Goal: Task Accomplishment & Management: Complete application form

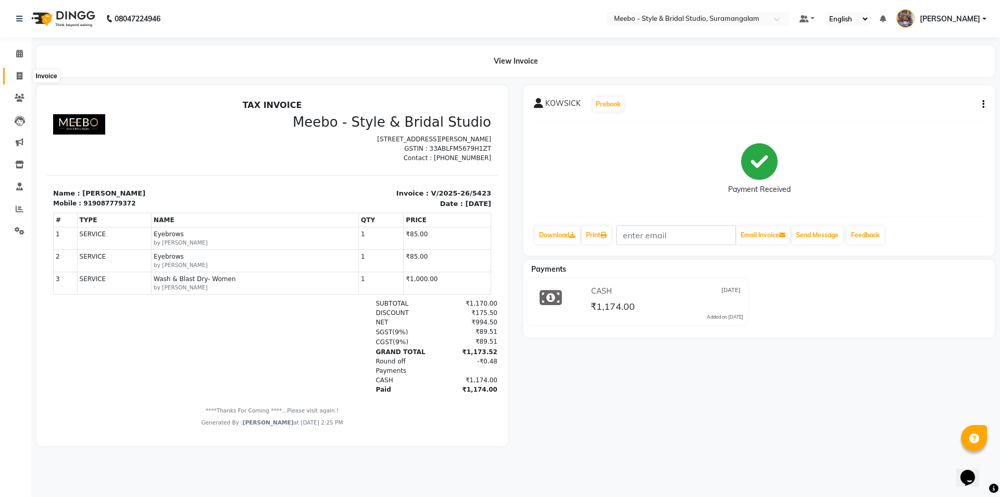
click at [17, 76] on icon at bounding box center [20, 76] width 6 height 8
select select "service"
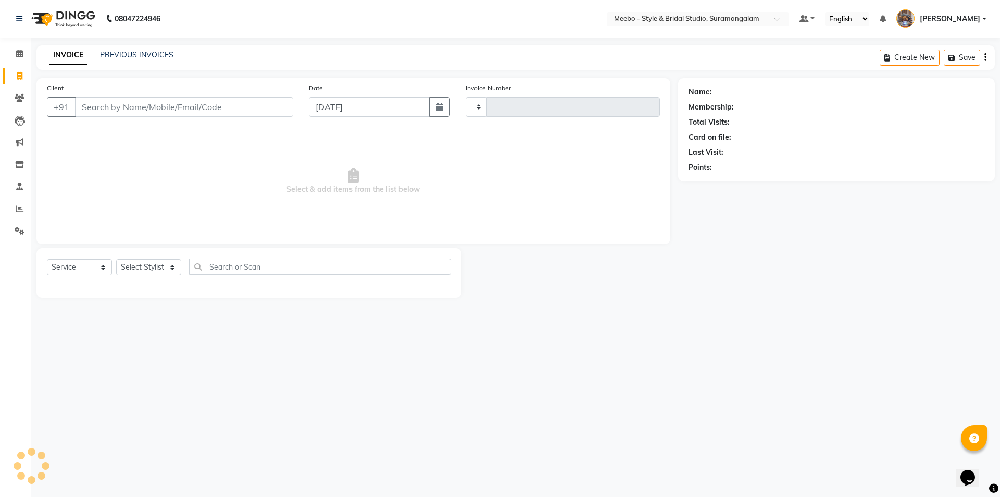
type input "5424"
select select "12"
click at [149, 265] on select "Select Stylist" at bounding box center [148, 267] width 65 height 16
select select "33852"
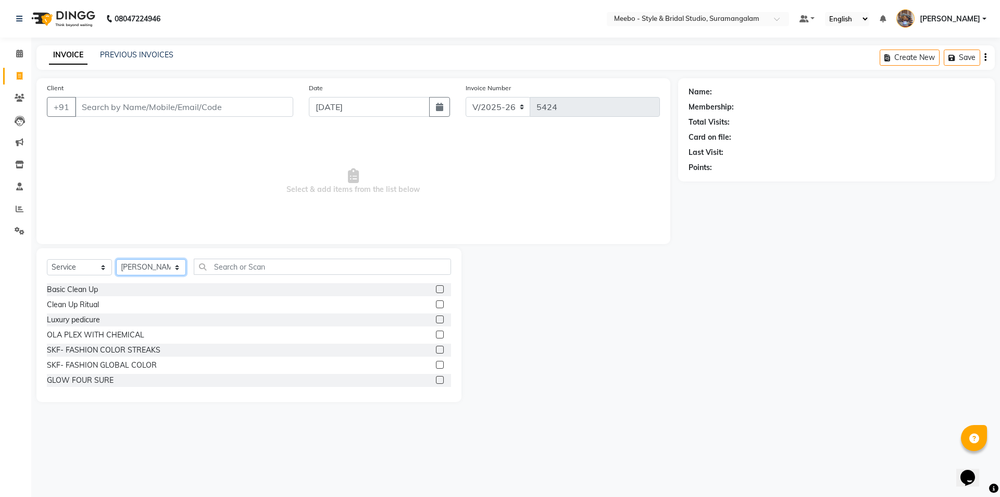
click at [149, 265] on select "Select Stylist Admin [PERSON_NAME] [PERSON_NAME] Manager [PERSON_NAME] [PERSON_…" at bounding box center [151, 267] width 70 height 16
click at [268, 268] on input "text" at bounding box center [322, 266] width 257 height 16
type input "sty"
click at [436, 302] on label at bounding box center [440, 304] width 8 height 8
click at [436, 302] on input "checkbox" at bounding box center [439, 304] width 7 height 7
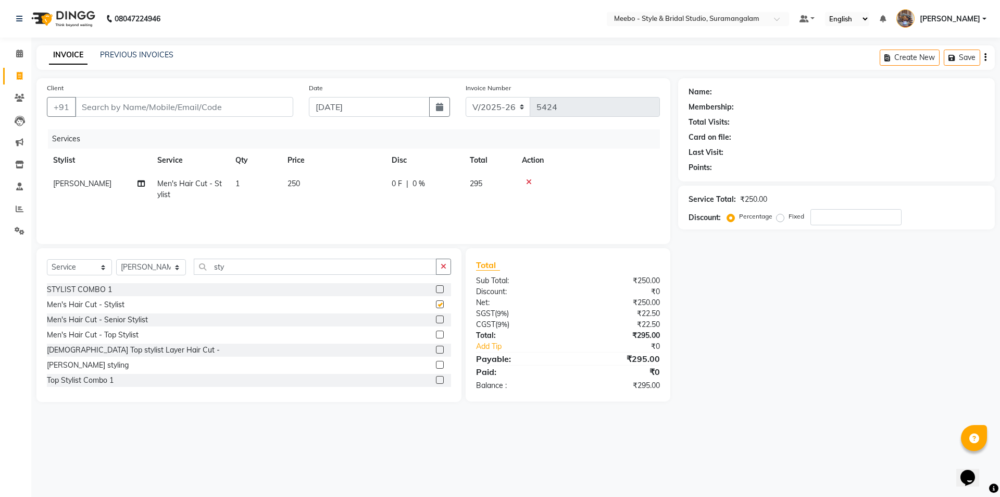
checkbox input "false"
click at [154, 105] on input "Client" at bounding box center [184, 107] width 218 height 20
type input "9"
type input "0"
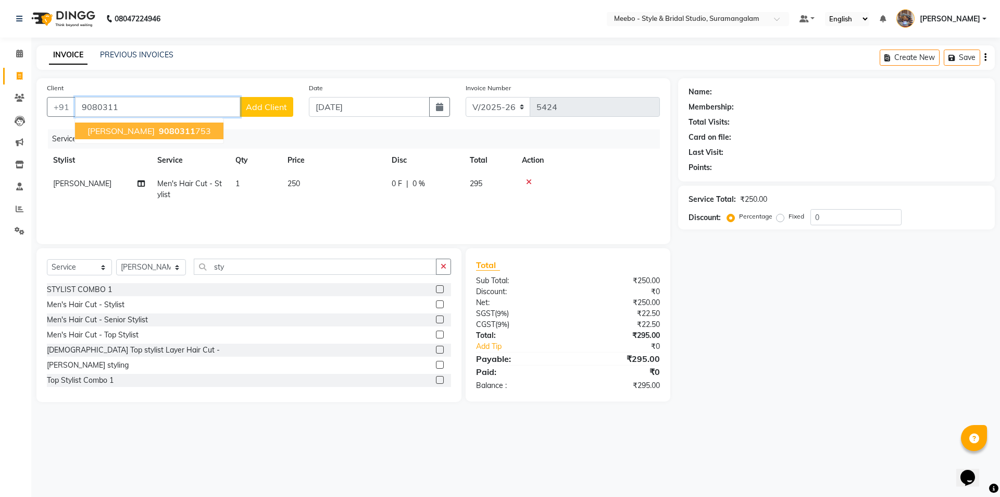
click at [159, 134] on span "9080311" at bounding box center [177, 131] width 36 height 10
type input "9080311753"
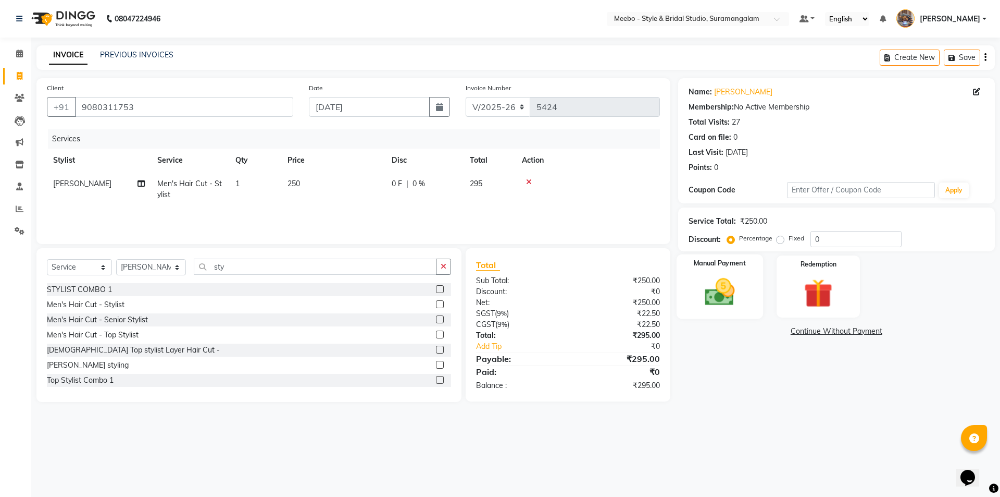
click at [716, 294] on img at bounding box center [720, 292] width 48 height 34
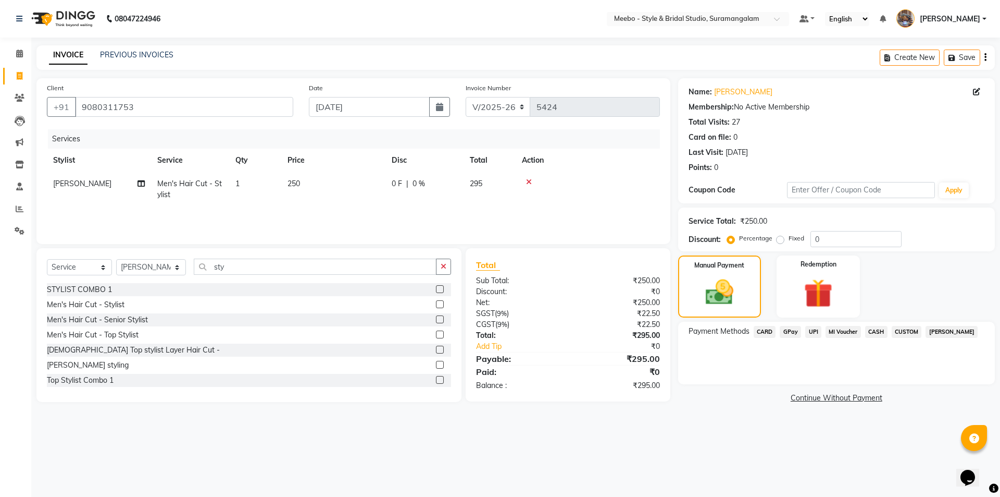
click at [874, 330] on span "CASH" at bounding box center [876, 332] width 22 height 12
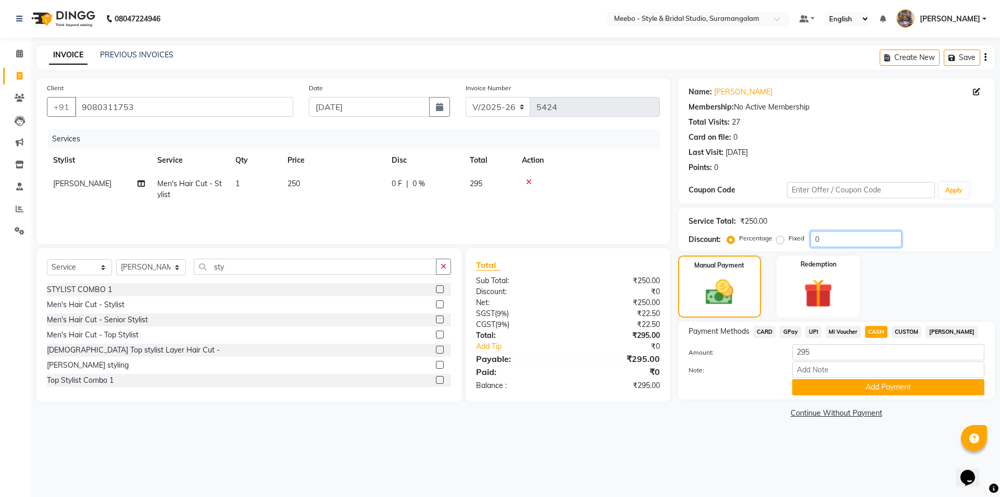
click at [826, 235] on input "0" at bounding box center [856, 239] width 91 height 16
type input "15"
click at [874, 329] on span "CASH" at bounding box center [876, 332] width 22 height 12
click at [818, 354] on input "251" at bounding box center [888, 352] width 192 height 16
type input "250"
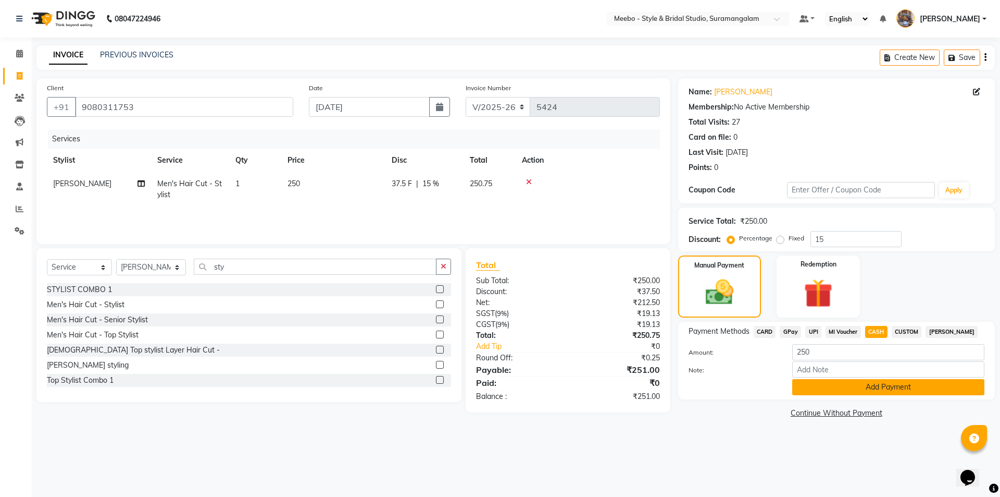
click at [857, 381] on button "Add Payment" at bounding box center [888, 387] width 192 height 16
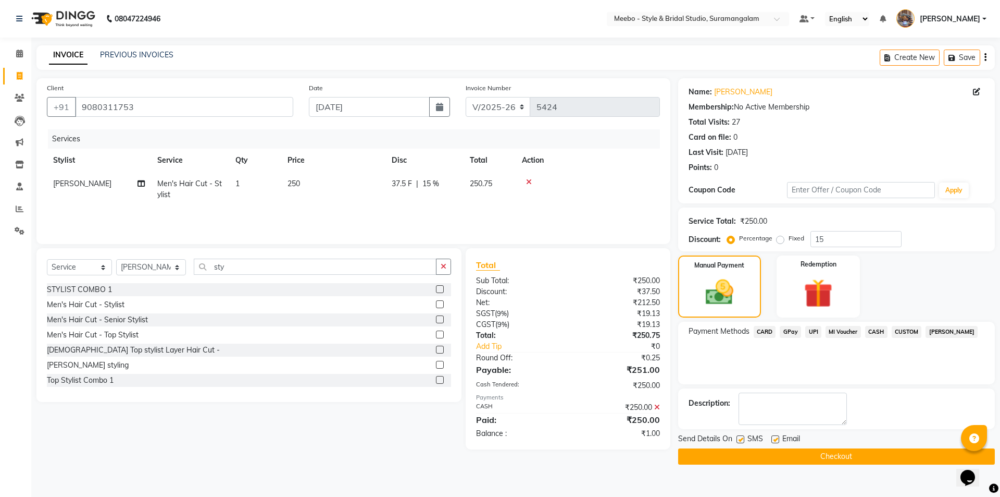
click at [823, 450] on button "Checkout" at bounding box center [836, 456] width 317 height 16
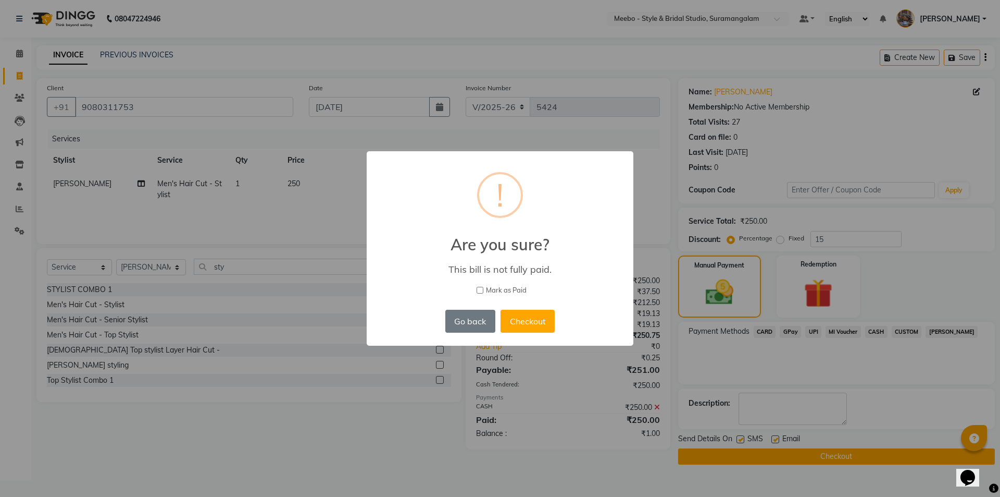
click at [478, 288] on input "Mark as Paid" at bounding box center [480, 290] width 7 height 7
checkbox input "true"
click at [520, 313] on button "Checkout" at bounding box center [528, 320] width 54 height 23
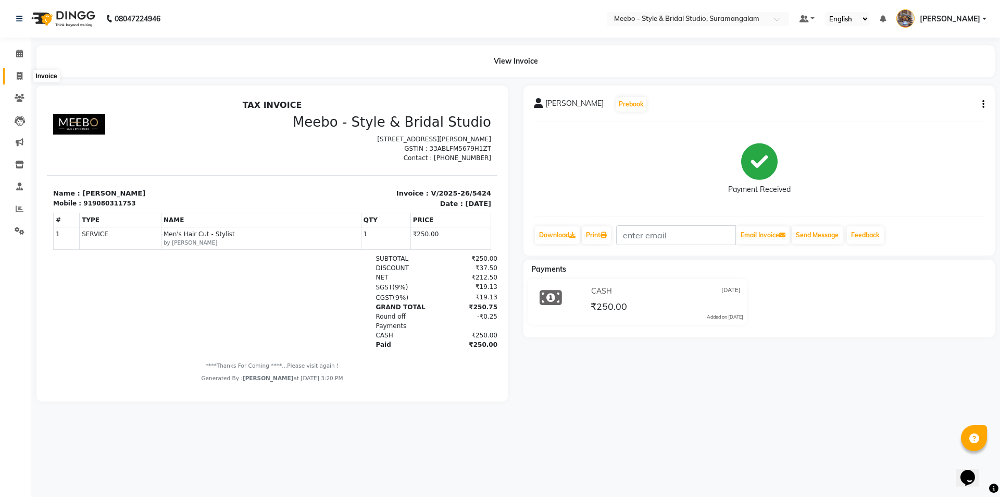
click at [17, 75] on icon at bounding box center [20, 76] width 6 height 8
select select "service"
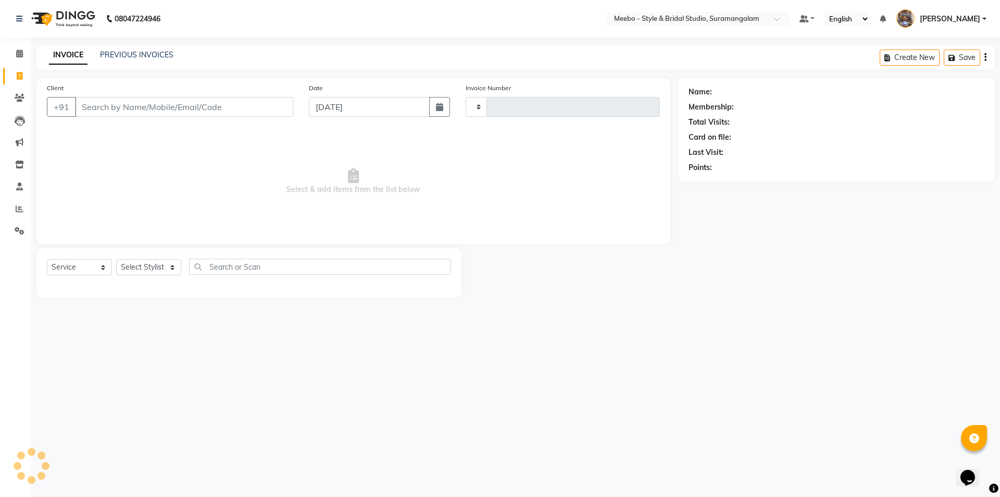
type input "5425"
select select "12"
click at [145, 269] on select "Select Stylist" at bounding box center [148, 267] width 65 height 16
select select "90280"
click at [265, 264] on input "text" at bounding box center [322, 266] width 257 height 16
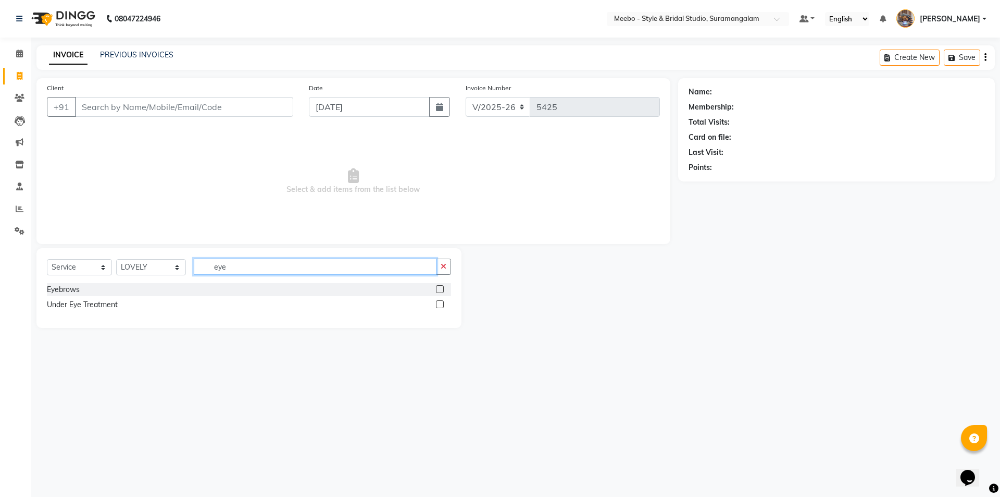
type input "eye"
click at [437, 287] on label at bounding box center [440, 289] width 8 height 8
click at [437, 287] on input "checkbox" at bounding box center [439, 289] width 7 height 7
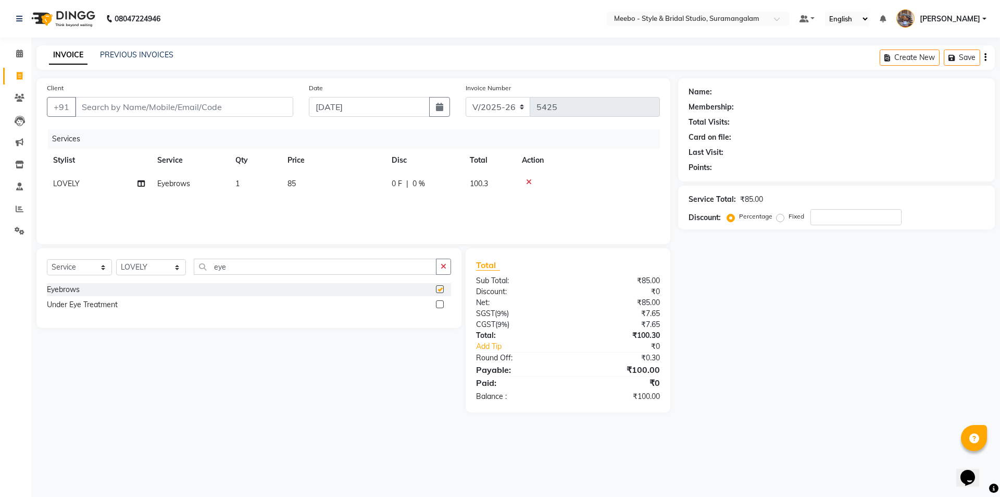
checkbox input "false"
click at [274, 268] on input "eye" at bounding box center [315, 266] width 243 height 16
click at [188, 107] on input "Client" at bounding box center [184, 107] width 218 height 20
type input "9"
type input "0"
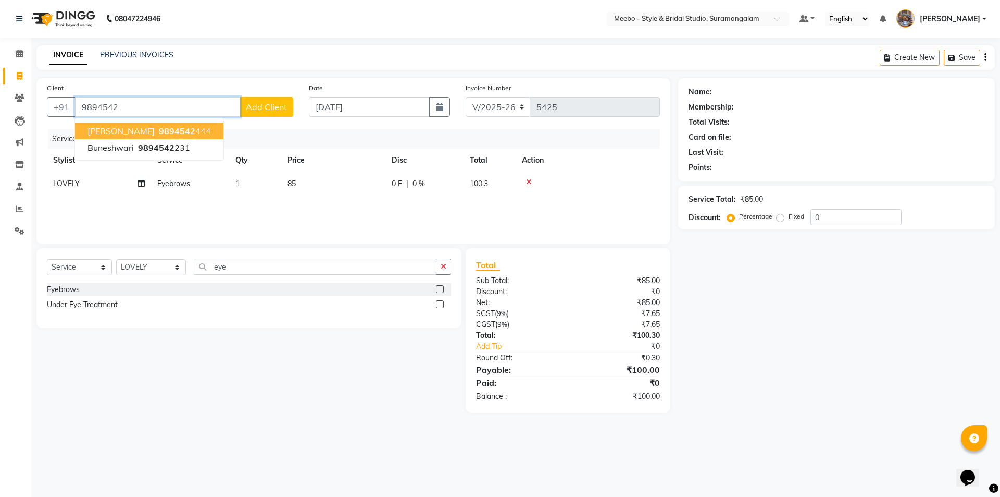
click at [159, 129] on span "9894542" at bounding box center [177, 131] width 36 height 10
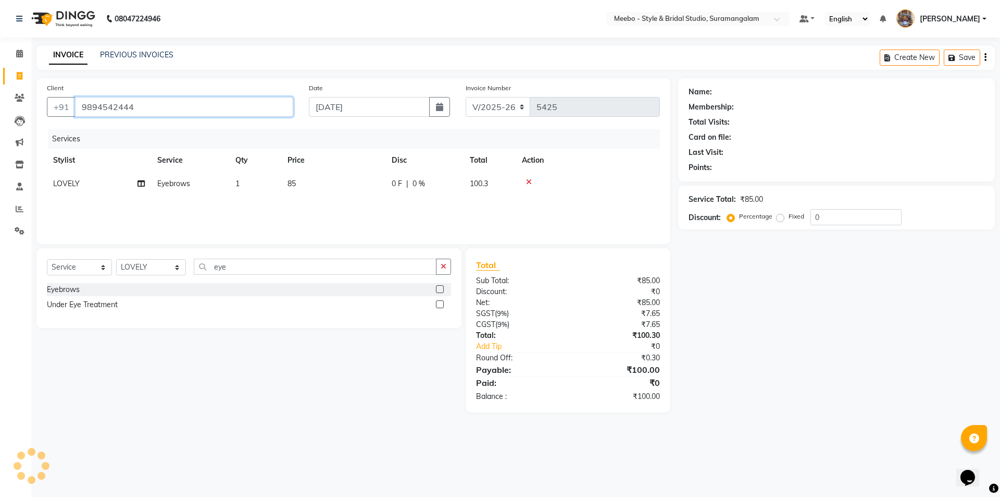
type input "9894542444"
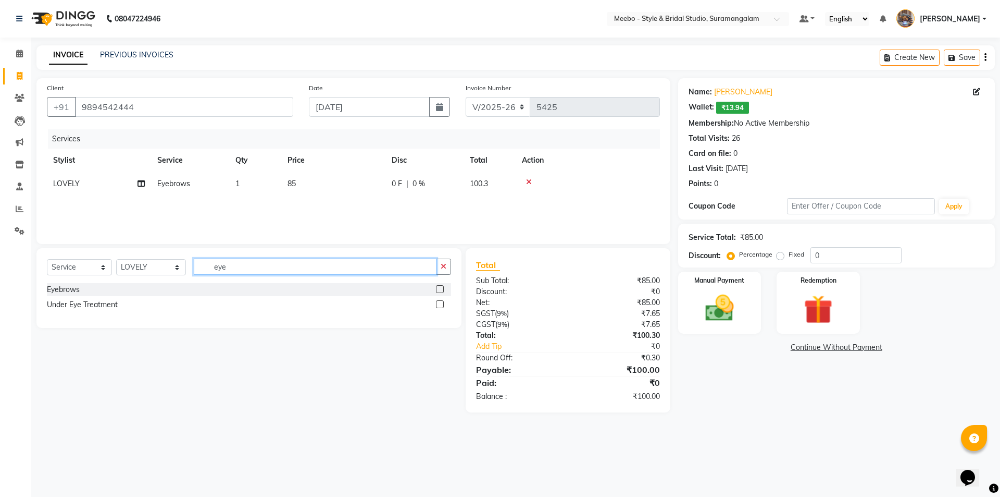
click at [233, 268] on input "eye" at bounding box center [315, 266] width 243 height 16
type input "e"
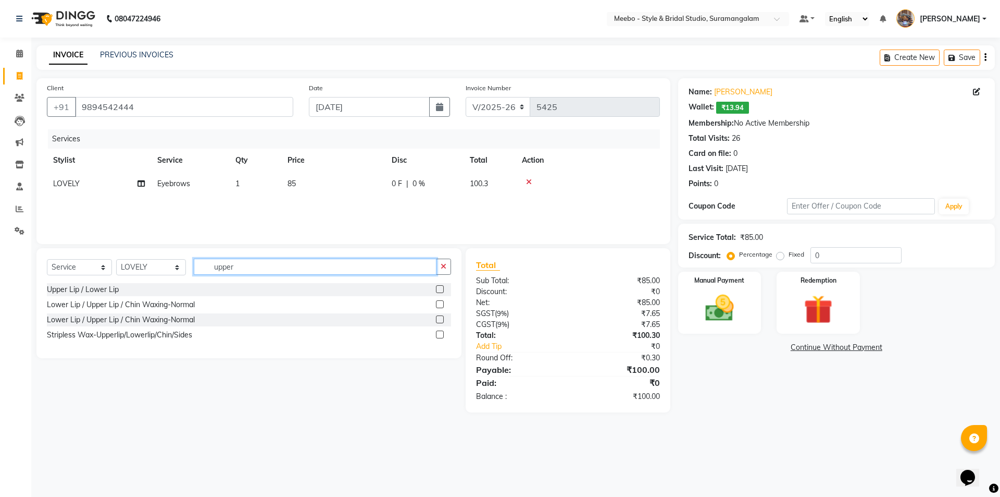
type input "upper"
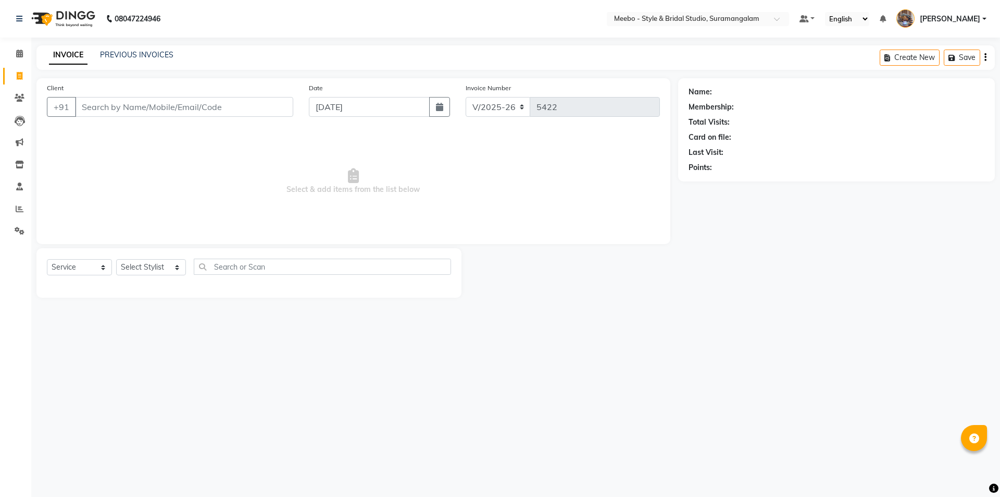
select select "12"
select select "service"
click at [156, 53] on link "PREVIOUS INVOICES" at bounding box center [136, 54] width 73 height 9
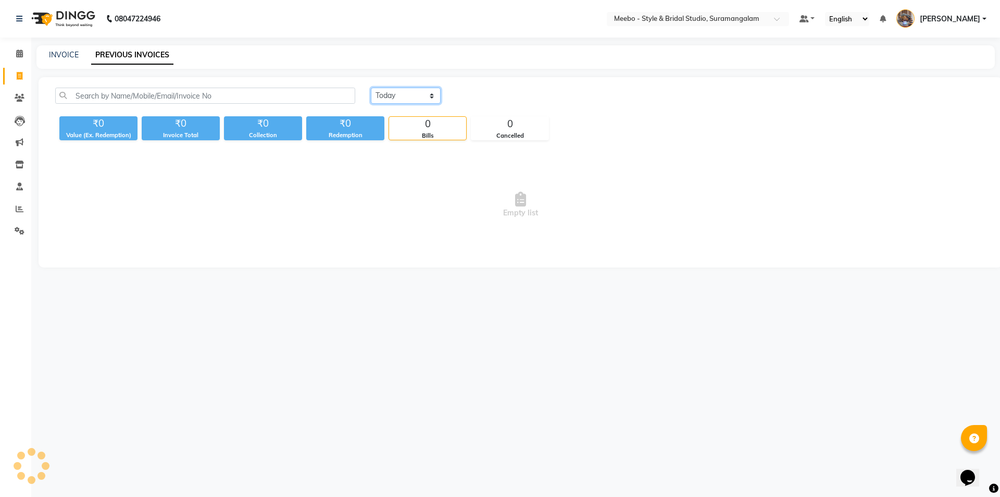
click at [407, 95] on select "Today Yesterday Custom Range" at bounding box center [406, 96] width 70 height 16
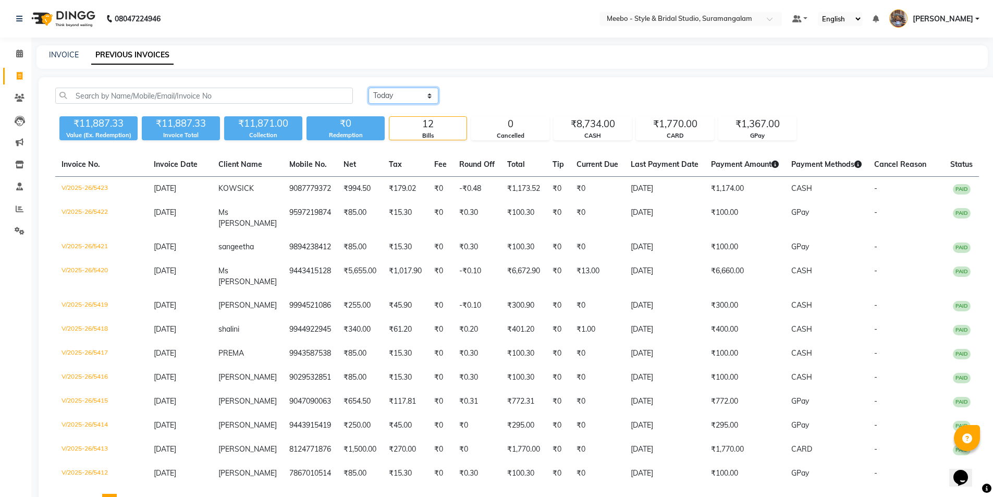
select select "yesterday"
click at [368, 88] on select "Today Yesterday Custom Range" at bounding box center [403, 96] width 70 height 16
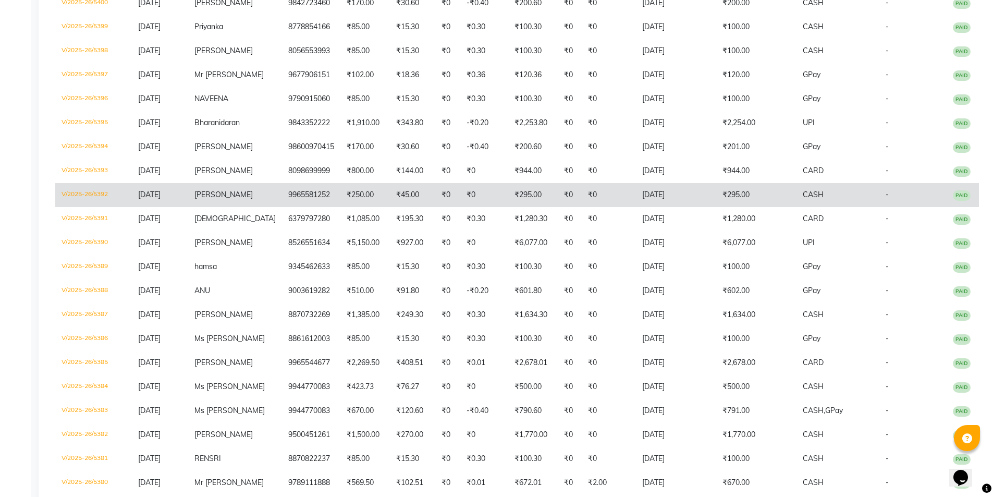
scroll to position [545, 0]
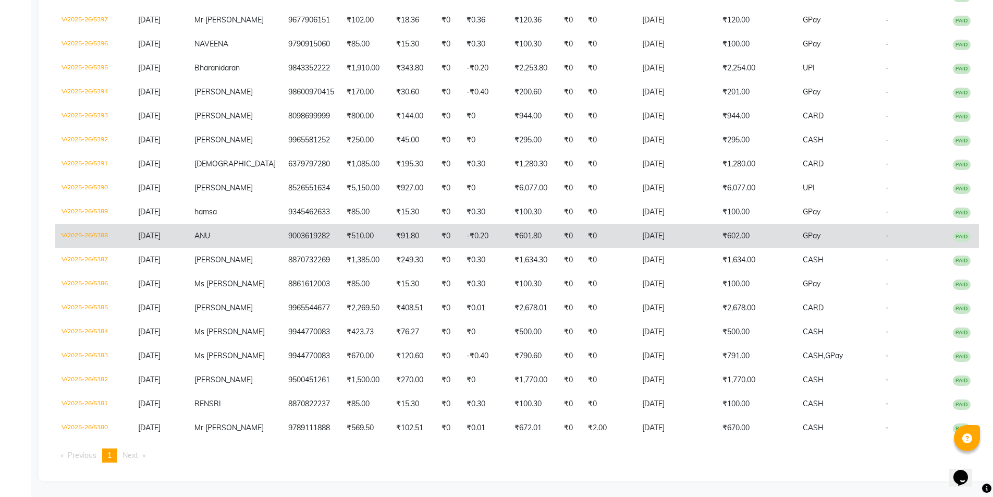
click at [237, 230] on td "ANU" at bounding box center [235, 236] width 94 height 24
